Goal: Check status: Check status

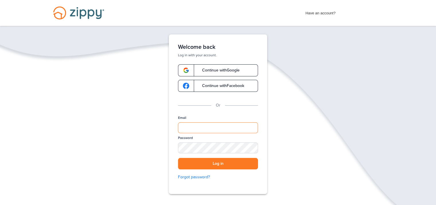
click at [197, 127] on input "Email" at bounding box center [218, 127] width 80 height 11
type input "**********"
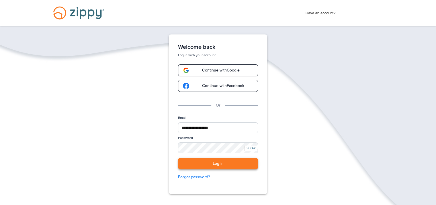
click at [218, 161] on button "Log in" at bounding box center [218, 164] width 80 height 12
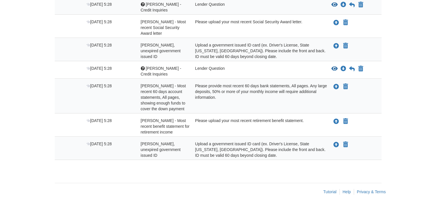
scroll to position [43, 0]
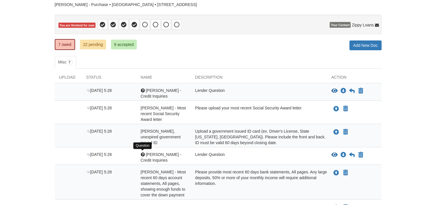
click at [142, 152] on div at bounding box center [143, 154] width 4 height 4
click at [343, 152] on icon "Download Susan Morrison - Credit Inquiries" at bounding box center [344, 155] width 6 height 6
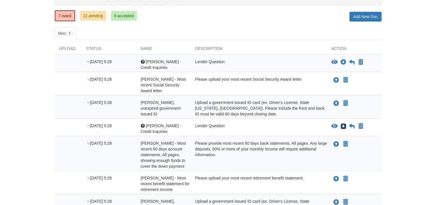
scroll to position [15, 0]
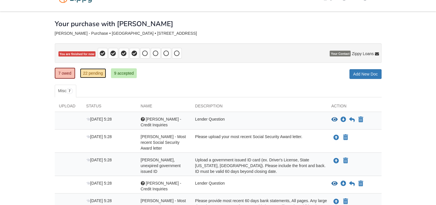
click at [96, 72] on link "22 pending" at bounding box center [93, 73] width 26 height 10
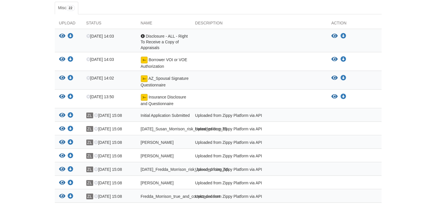
scroll to position [69, 0]
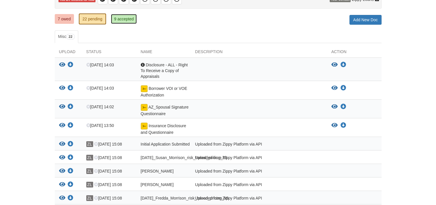
click at [120, 18] on link "9 accepted" at bounding box center [124, 19] width 26 height 10
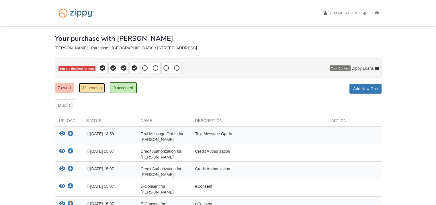
click at [96, 86] on link "22 pending" at bounding box center [92, 88] width 26 height 10
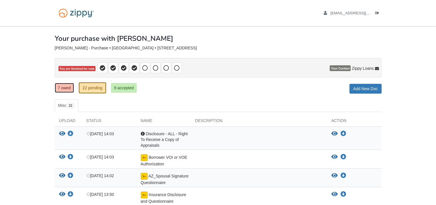
click at [68, 84] on link "7 owed" at bounding box center [64, 88] width 19 height 10
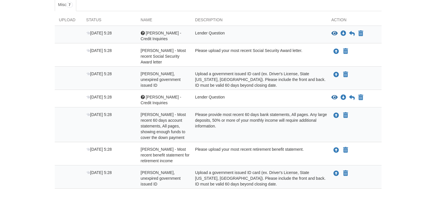
scroll to position [72, 0]
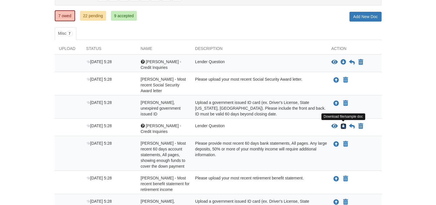
click at [343, 125] on icon "Download Susan Morrison - Credit Inquiries" at bounding box center [344, 126] width 6 height 6
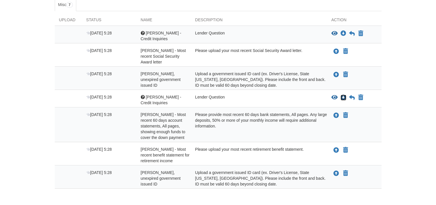
scroll to position [0, 0]
